Goal: Find specific page/section: Find specific page/section

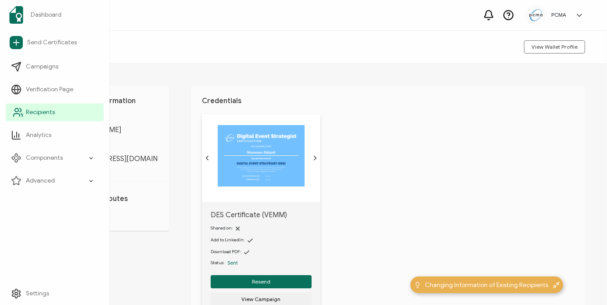
click at [36, 114] on span "Recipients" at bounding box center [40, 112] width 29 height 9
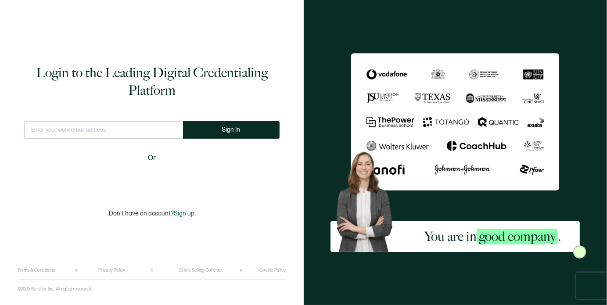
click at [98, 121] on input "text" at bounding box center [103, 130] width 159 height 18
click at [104, 129] on input "text" at bounding box center [103, 130] width 159 height 18
type input "[EMAIL_ADDRESS][DOMAIN_NAME]"
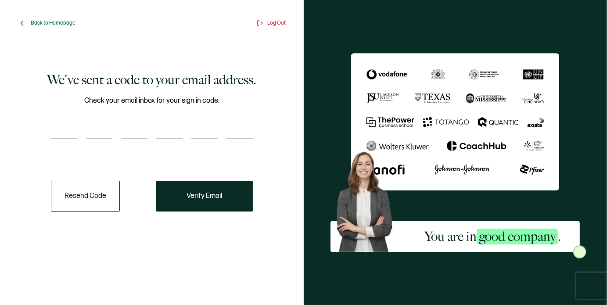
click at [61, 134] on input "number" at bounding box center [64, 131] width 26 height 18
paste input "6"
type input "6"
type input "7"
type input "0"
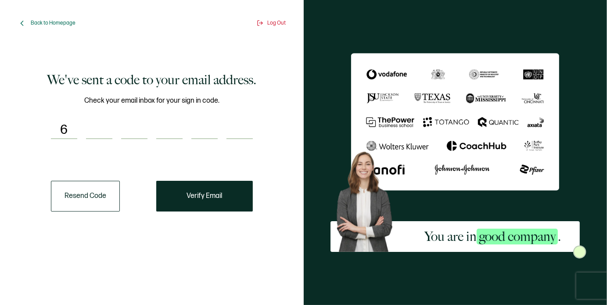
type input "0"
type input "2"
type input "1"
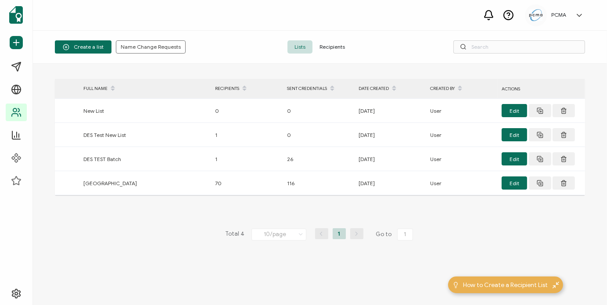
click at [337, 47] on span "Recipients" at bounding box center [331, 46] width 39 height 13
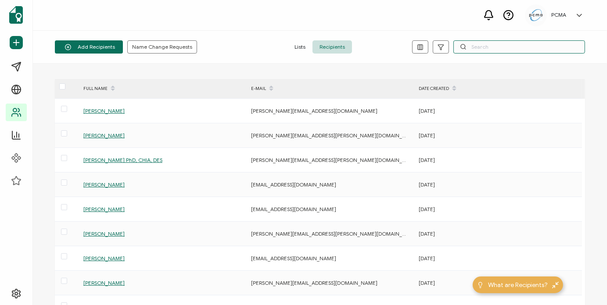
click at [486, 49] on input "text" at bounding box center [519, 46] width 132 height 13
paste input "670021"
type input "670021"
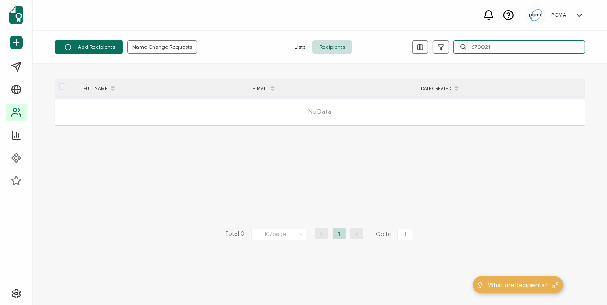
click at [501, 42] on input "670021" at bounding box center [519, 46] width 132 height 13
click at [478, 46] on input "670021" at bounding box center [519, 46] width 132 height 13
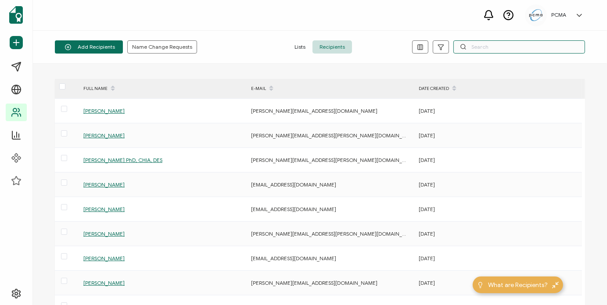
paste input "[EMAIL_ADDRESS][DOMAIN_NAME]"
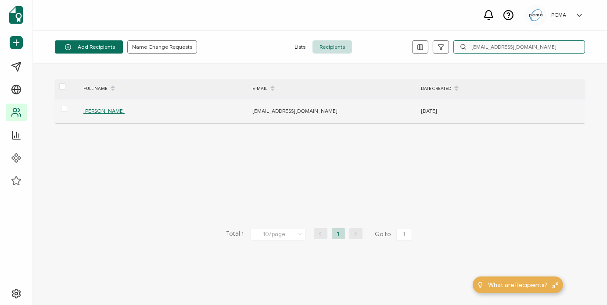
type input "[EMAIL_ADDRESS][DOMAIN_NAME]"
click at [113, 111] on span "[PERSON_NAME]" at bounding box center [103, 110] width 41 height 7
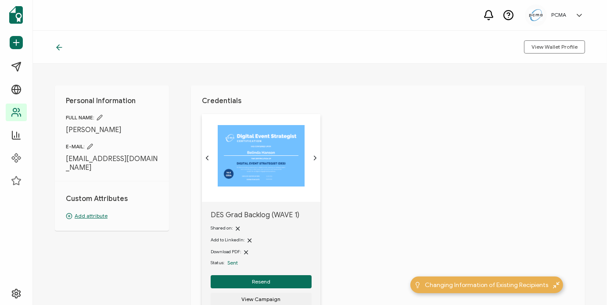
scroll to position [36, 0]
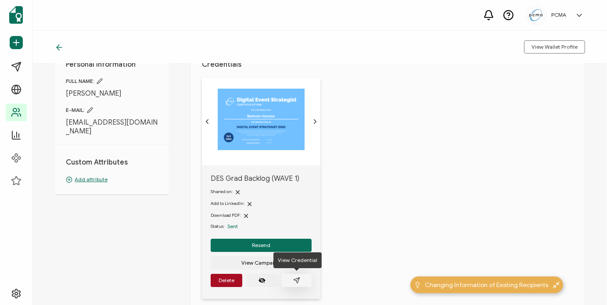
click at [306, 282] on button "button" at bounding box center [296, 280] width 30 height 13
